Goal: Understand process/instructions: Learn how to perform a task or action

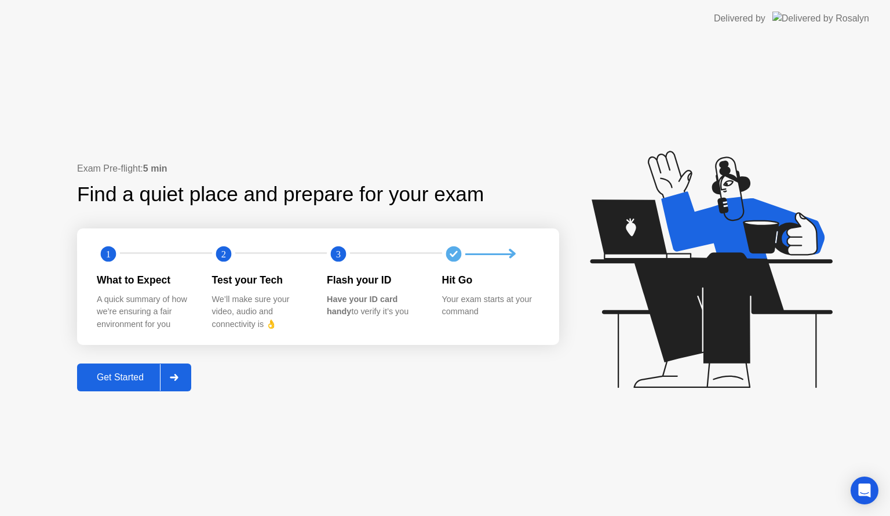
click at [123, 378] on div "Get Started" at bounding box center [120, 377] width 79 height 10
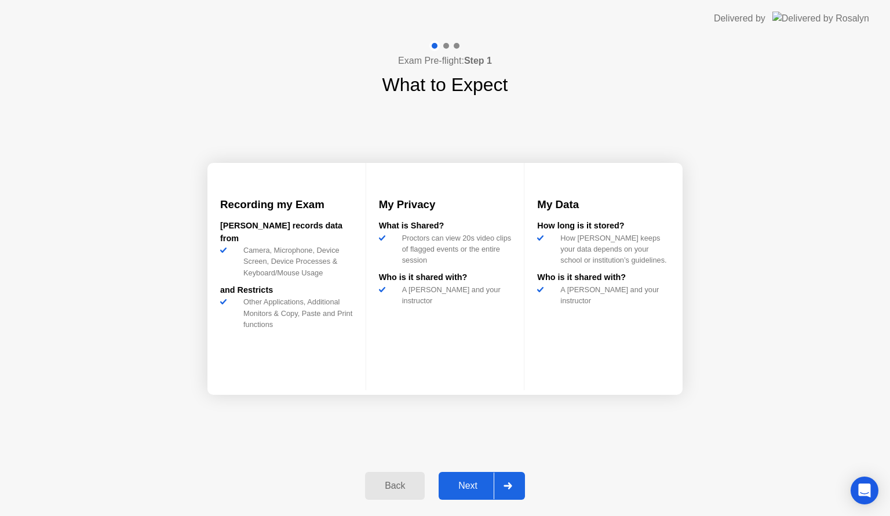
click at [474, 485] on div "Next" at bounding box center [468, 485] width 52 height 10
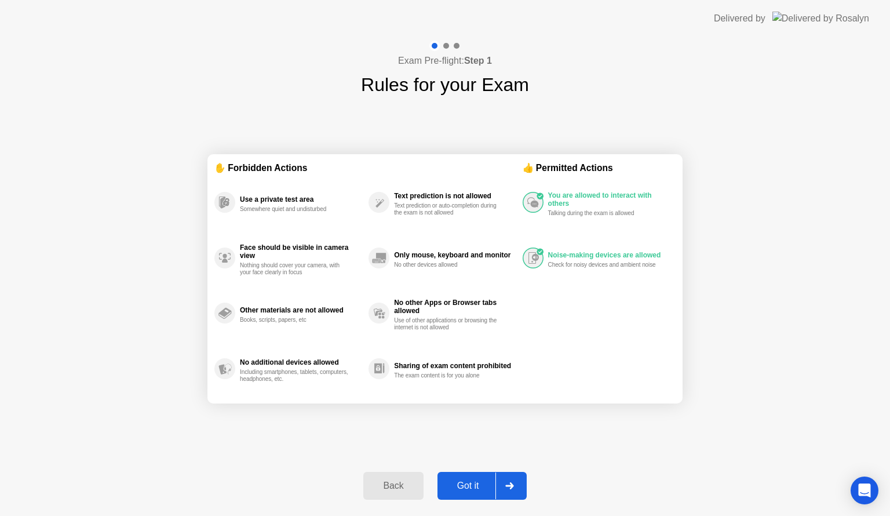
click at [480, 477] on button "Got it" at bounding box center [481, 486] width 89 height 28
select select "**********"
select select "*******"
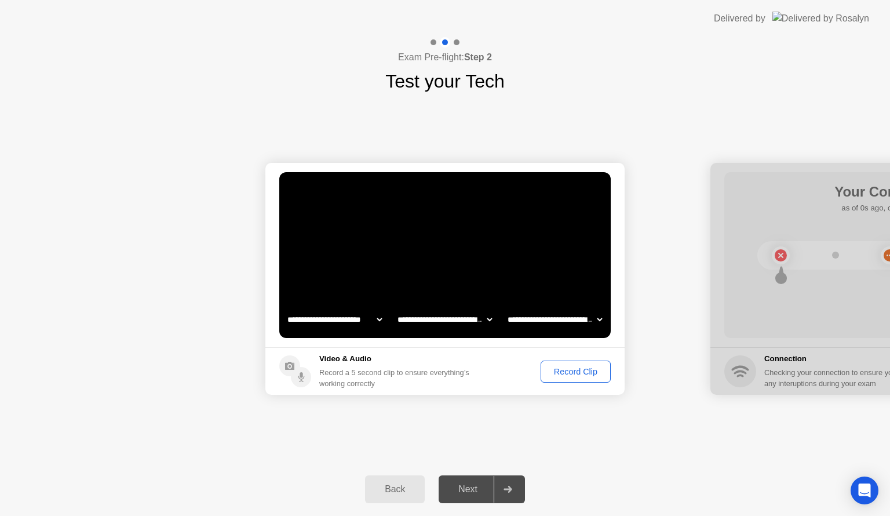
click at [475, 487] on div "Next" at bounding box center [468, 489] width 52 height 10
click at [499, 283] on video at bounding box center [444, 255] width 331 height 166
click at [535, 260] on video at bounding box center [444, 255] width 331 height 166
click at [505, 492] on div at bounding box center [508, 489] width 28 height 27
click at [507, 482] on div at bounding box center [508, 489] width 28 height 27
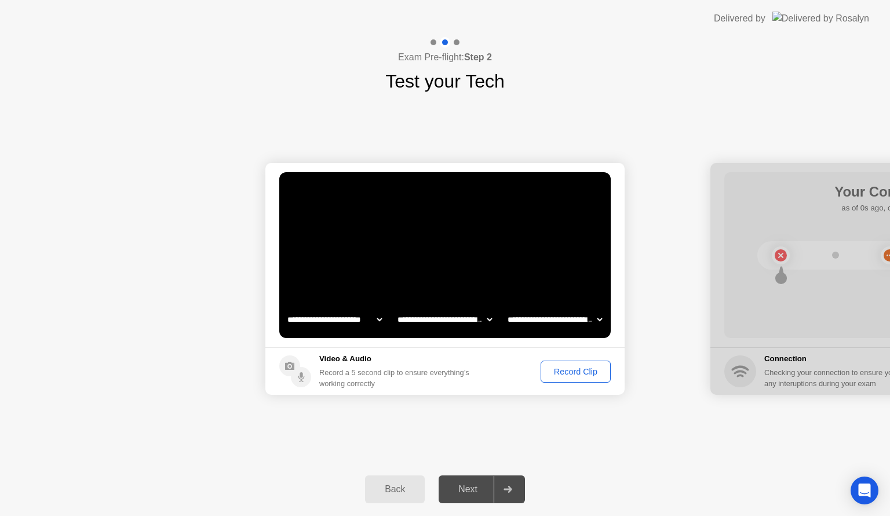
click at [565, 371] on div "Record Clip" at bounding box center [576, 371] width 62 height 9
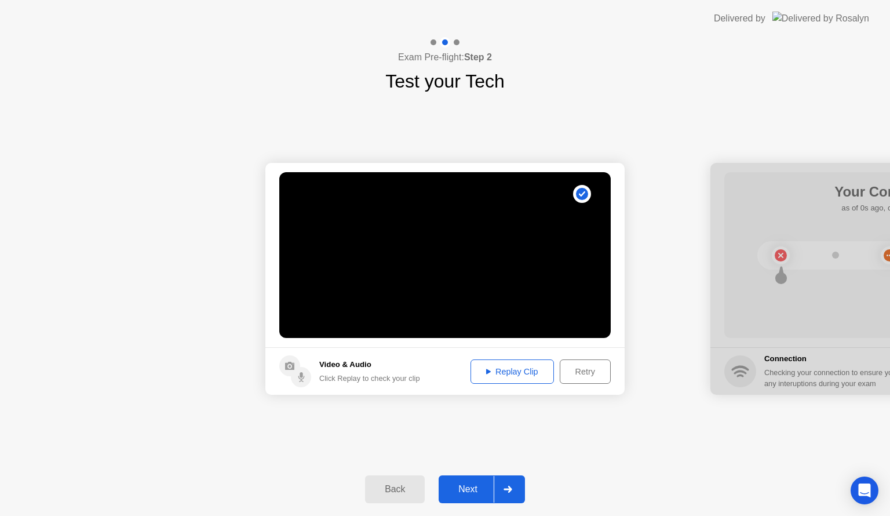
click at [502, 480] on div at bounding box center [508, 489] width 28 height 27
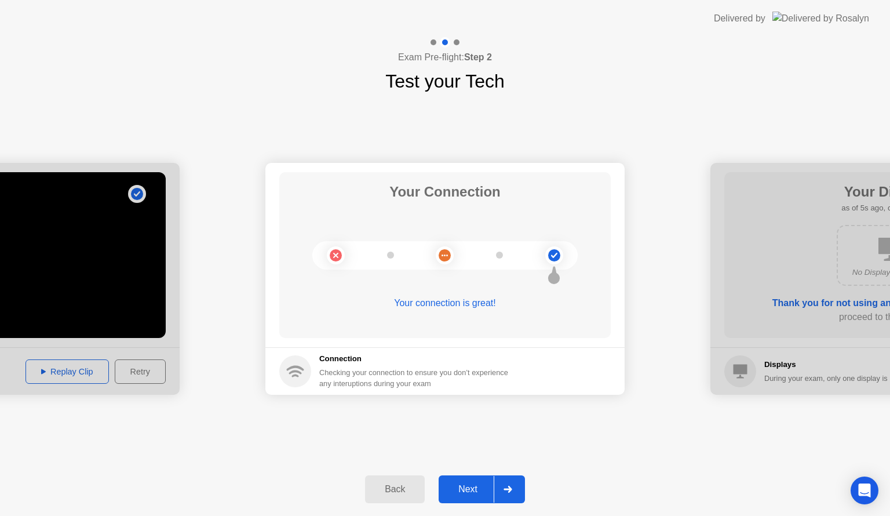
click at [498, 494] on div at bounding box center [508, 489] width 28 height 27
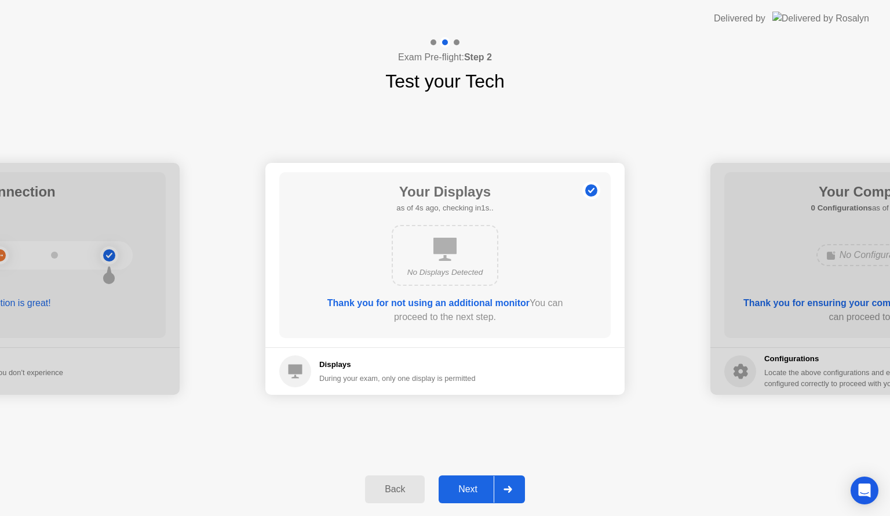
click at [498, 484] on div at bounding box center [508, 489] width 28 height 27
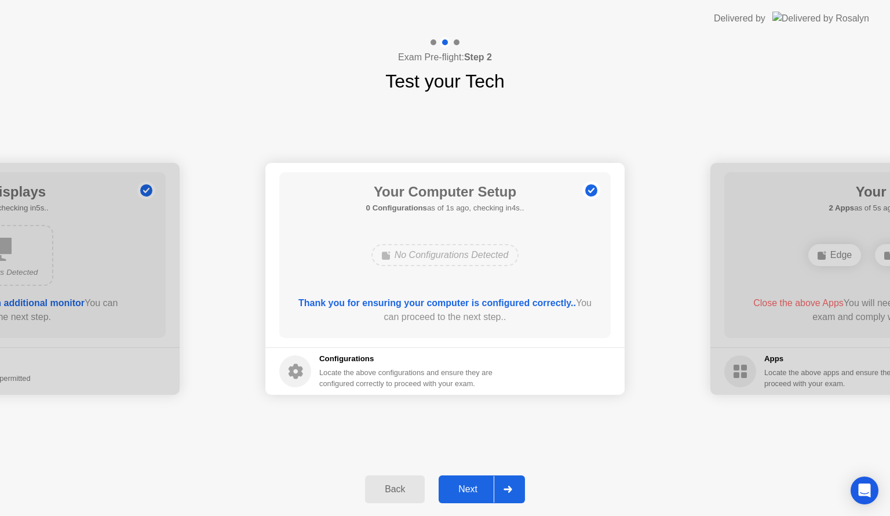
click at [508, 484] on div at bounding box center [508, 489] width 28 height 27
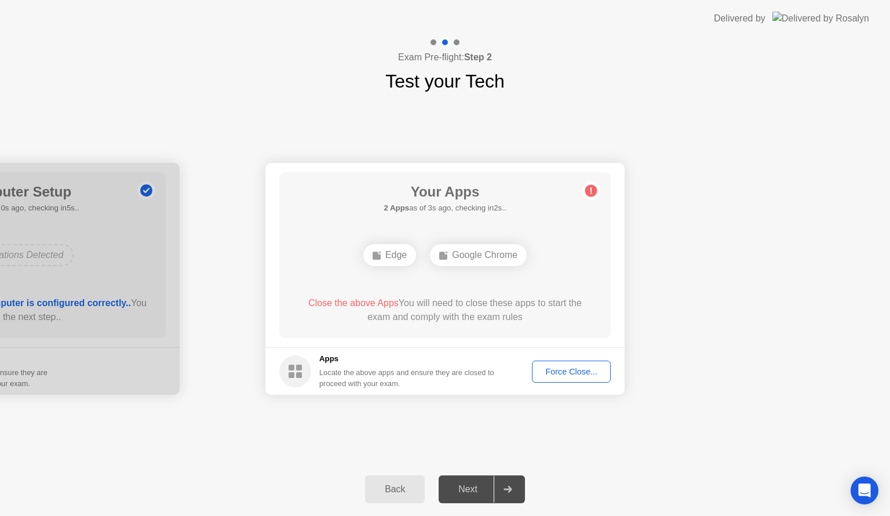
click at [559, 379] on button "Force Close..." at bounding box center [571, 371] width 79 height 22
click at [389, 484] on div "Back" at bounding box center [394, 489] width 53 height 10
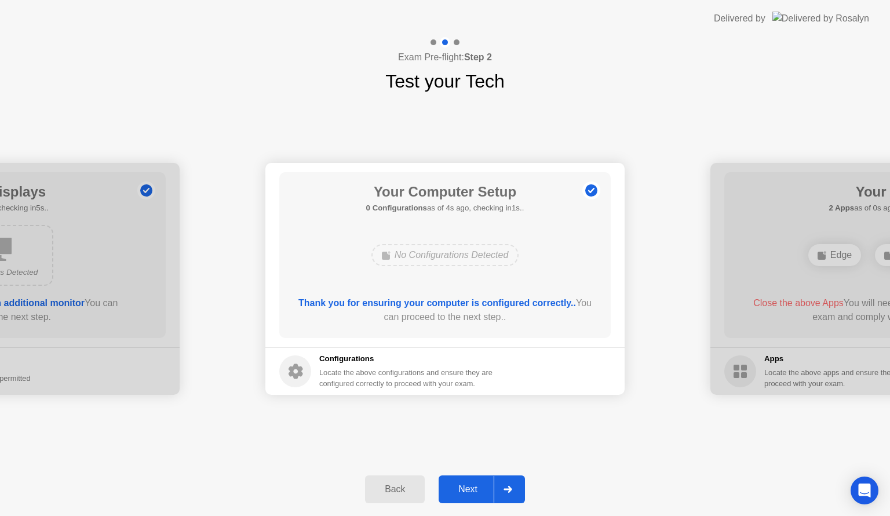
click at [392, 489] on div "Back" at bounding box center [394, 489] width 53 height 10
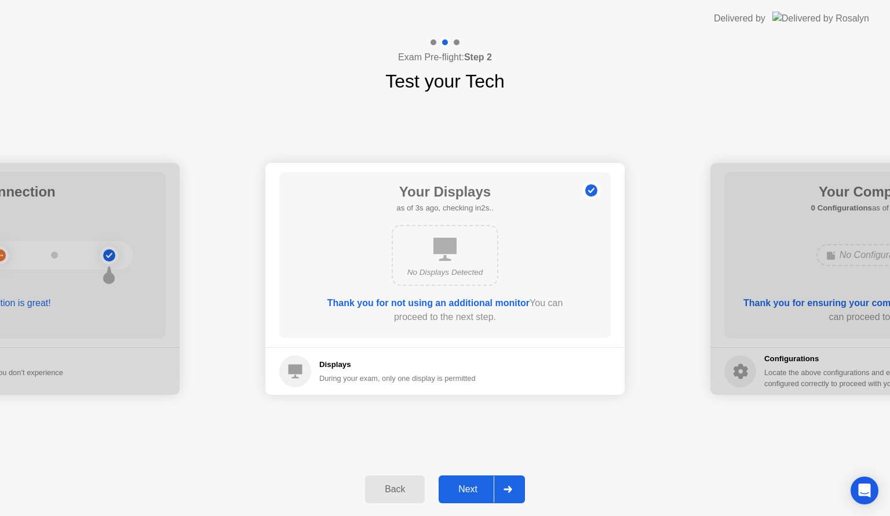
click at [406, 489] on div "Back" at bounding box center [394, 489] width 53 height 10
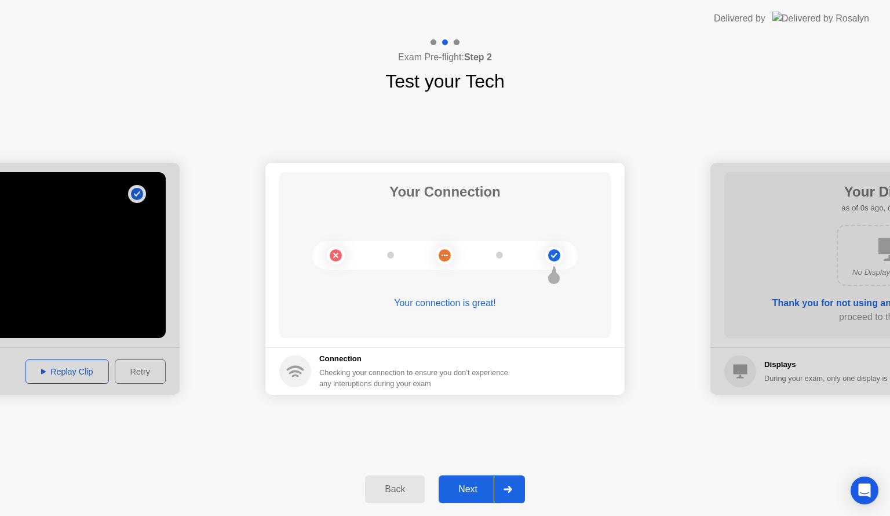
click at [405, 489] on div "Back" at bounding box center [394, 489] width 53 height 10
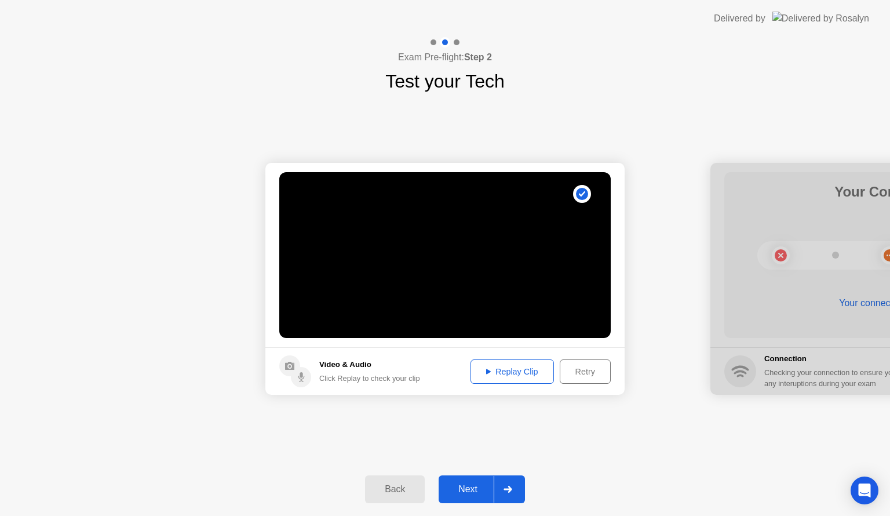
click at [402, 485] on div "Back" at bounding box center [394, 489] width 53 height 10
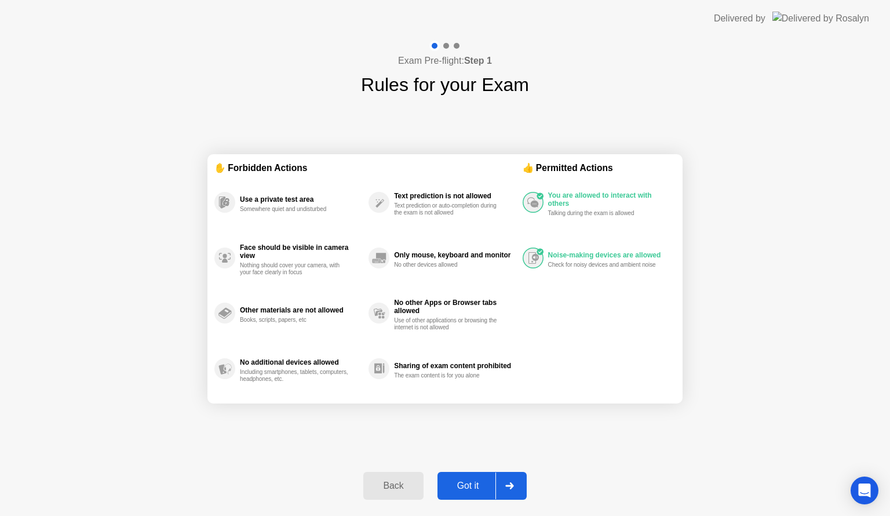
click at [403, 489] on div "Back" at bounding box center [393, 485] width 53 height 10
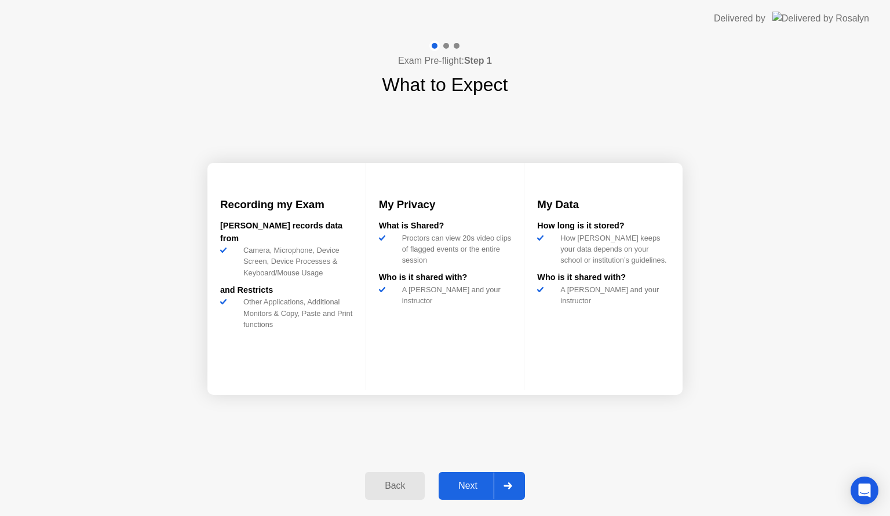
click at [391, 482] on div "Back" at bounding box center [394, 485] width 53 height 10
